Goal: Transaction & Acquisition: Download file/media

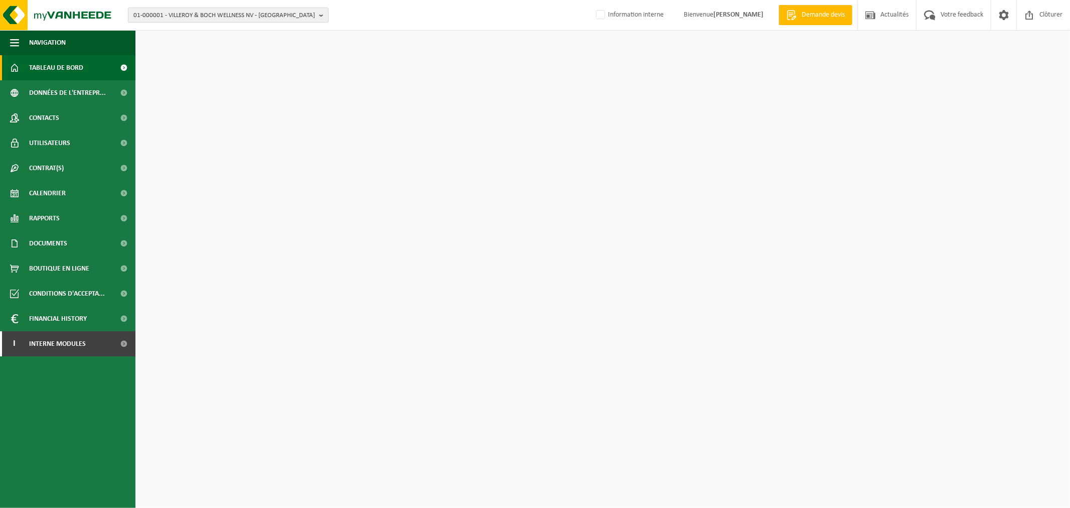
click at [238, 12] on span "01-000001 - VILLEROY & BOCH WELLNESS NV - ROESELARE" at bounding box center [224, 15] width 182 height 15
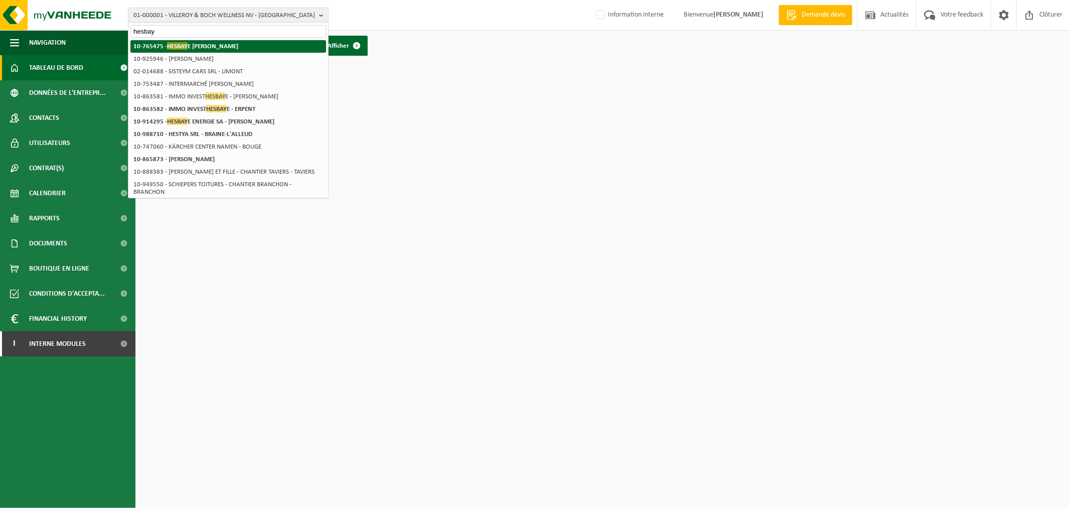
type input "hesbay"
click at [214, 46] on strong "10-765475 - HESBAY E FROST - GEER" at bounding box center [185, 46] width 105 height 8
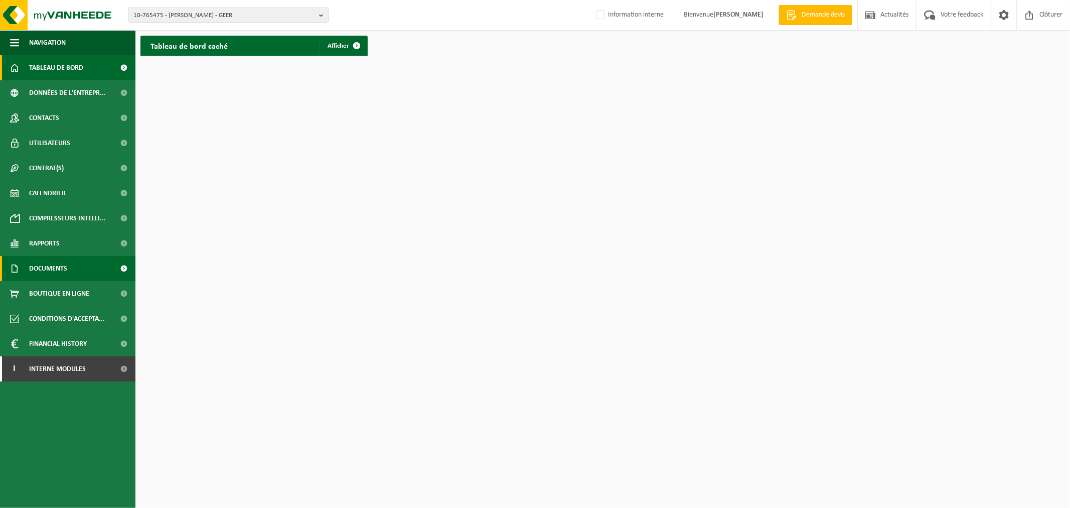
click at [57, 266] on span "Documents" at bounding box center [48, 268] width 38 height 25
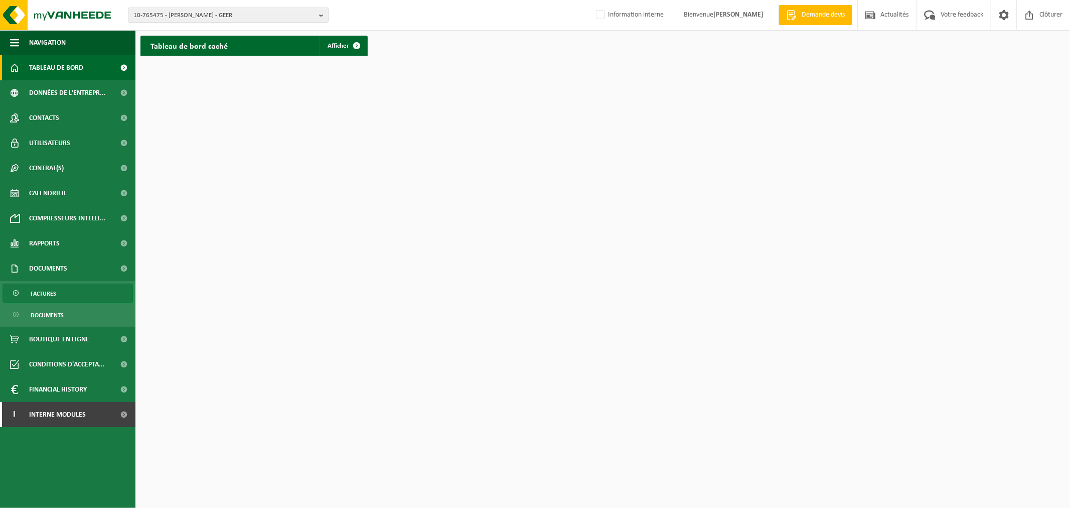
click at [53, 297] on span "Factures" at bounding box center [44, 293] width 26 height 19
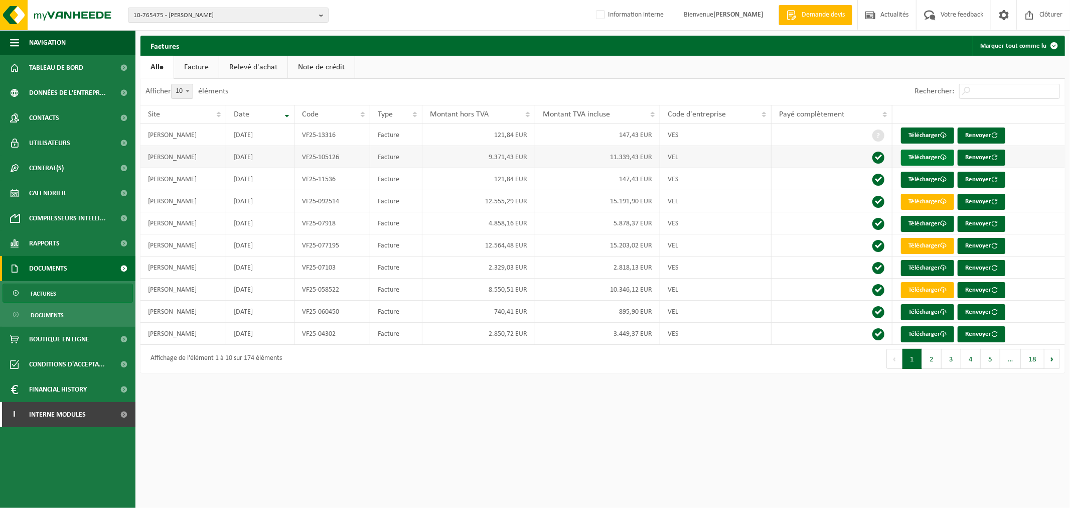
click at [908, 157] on link "Télécharger" at bounding box center [927, 157] width 53 height 16
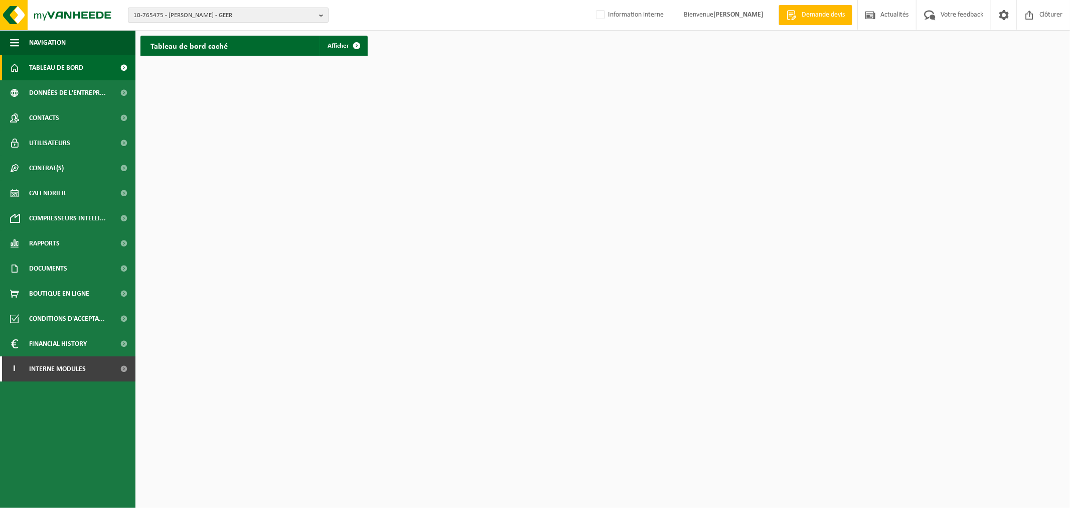
click at [259, 15] on span "10-765475 - [PERSON_NAME] - GEER" at bounding box center [224, 15] width 182 height 15
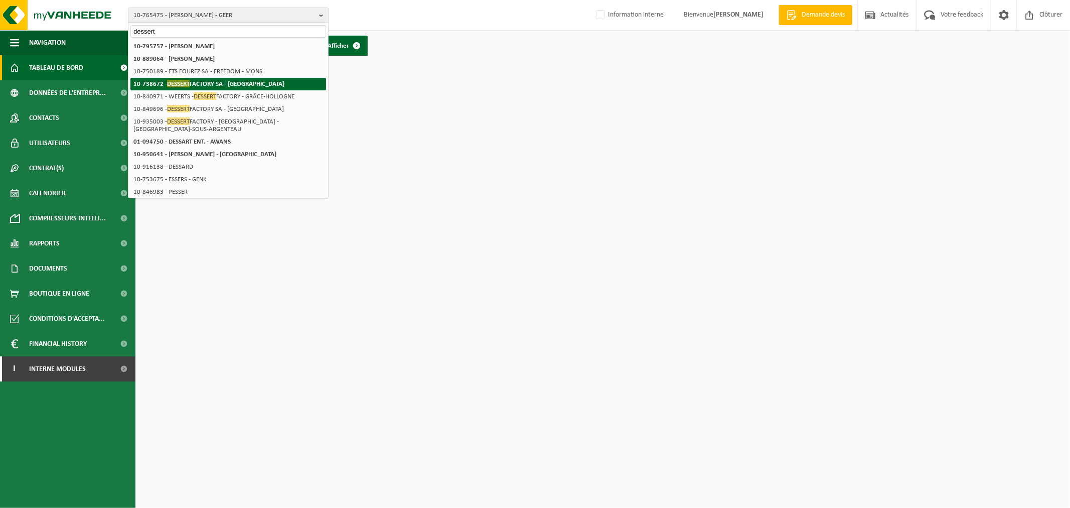
type input "dessert"
click at [244, 81] on strong "10-738672 - DESSERT FACTORY SA - VILLERS-LE-BOUILLET" at bounding box center [208, 84] width 151 height 8
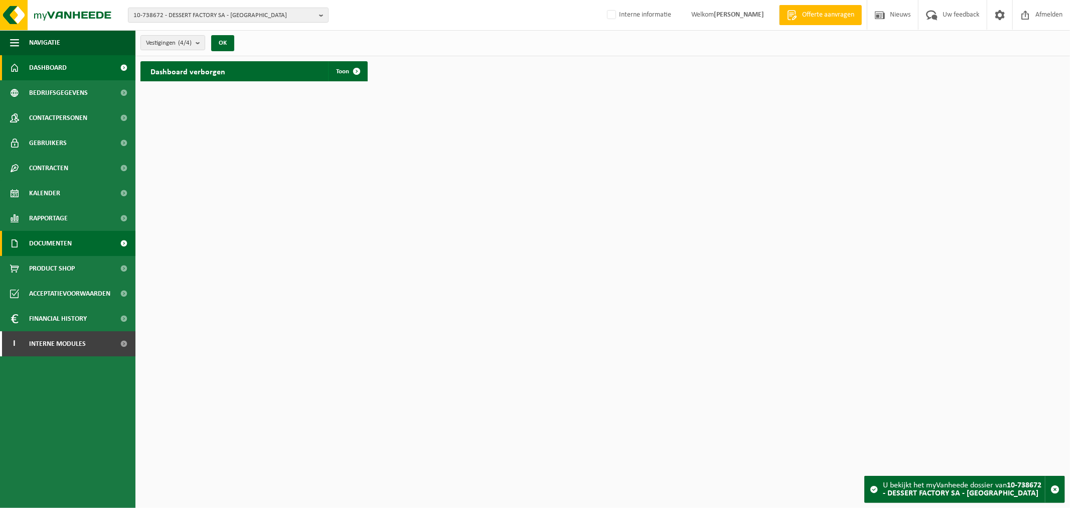
click at [63, 236] on span "Documenten" at bounding box center [50, 243] width 43 height 25
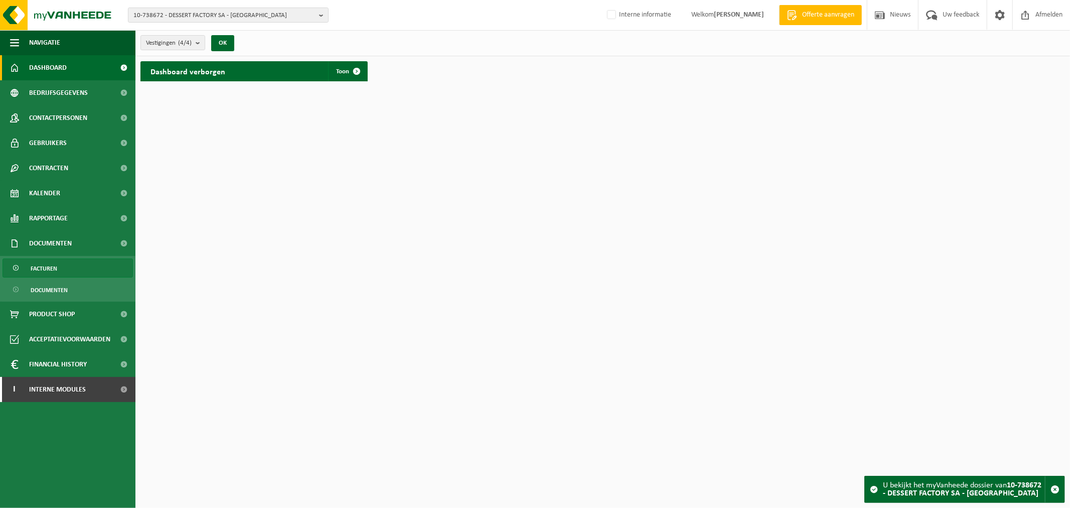
click at [62, 264] on link "Facturen" at bounding box center [68, 267] width 130 height 19
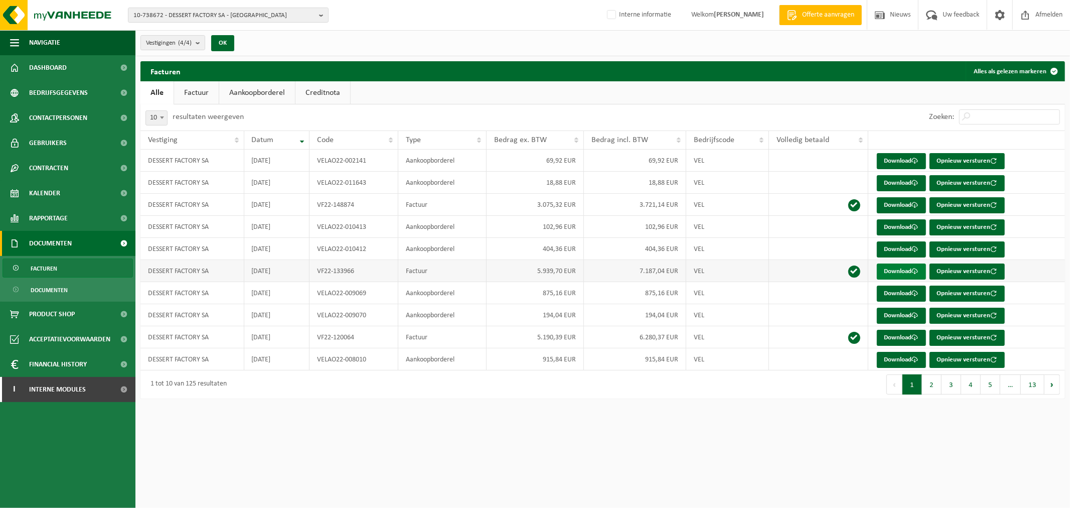
click at [905, 269] on link "Download" at bounding box center [901, 271] width 49 height 16
click at [465, 417] on html "10-738672 - DESSERT FACTORY SA - [GEOGRAPHIC_DATA] 10-738672 - DESSERT FACTORY …" at bounding box center [535, 254] width 1070 height 508
